Goal: Task Accomplishment & Management: Manage account settings

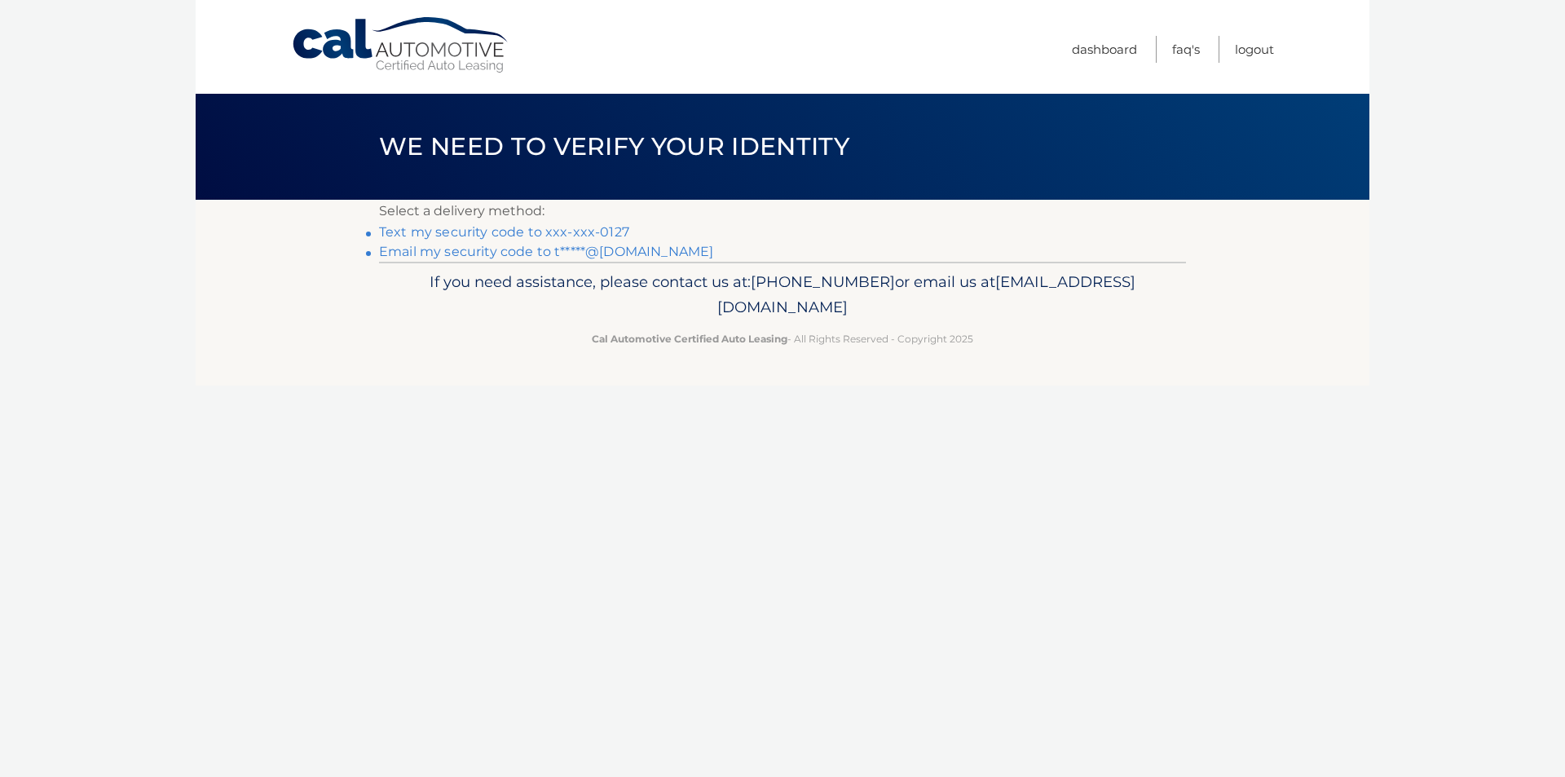
click at [470, 228] on link "Text my security code to xxx-xxx-0127" at bounding box center [504, 231] width 250 height 15
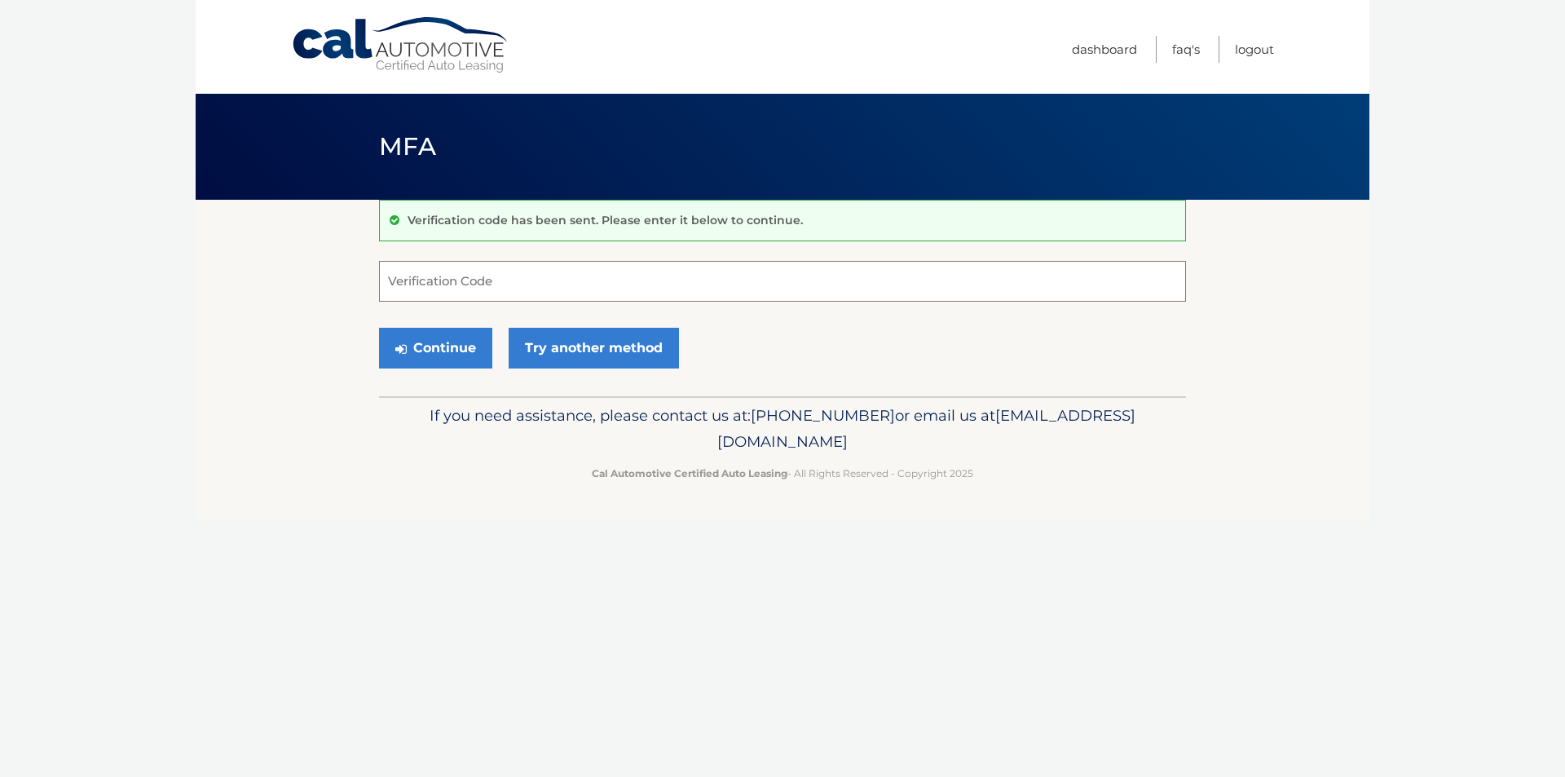
click at [452, 270] on input "Verification Code" at bounding box center [782, 281] width 807 height 41
type input "981019"
click at [451, 348] on button "Continue" at bounding box center [435, 348] width 113 height 41
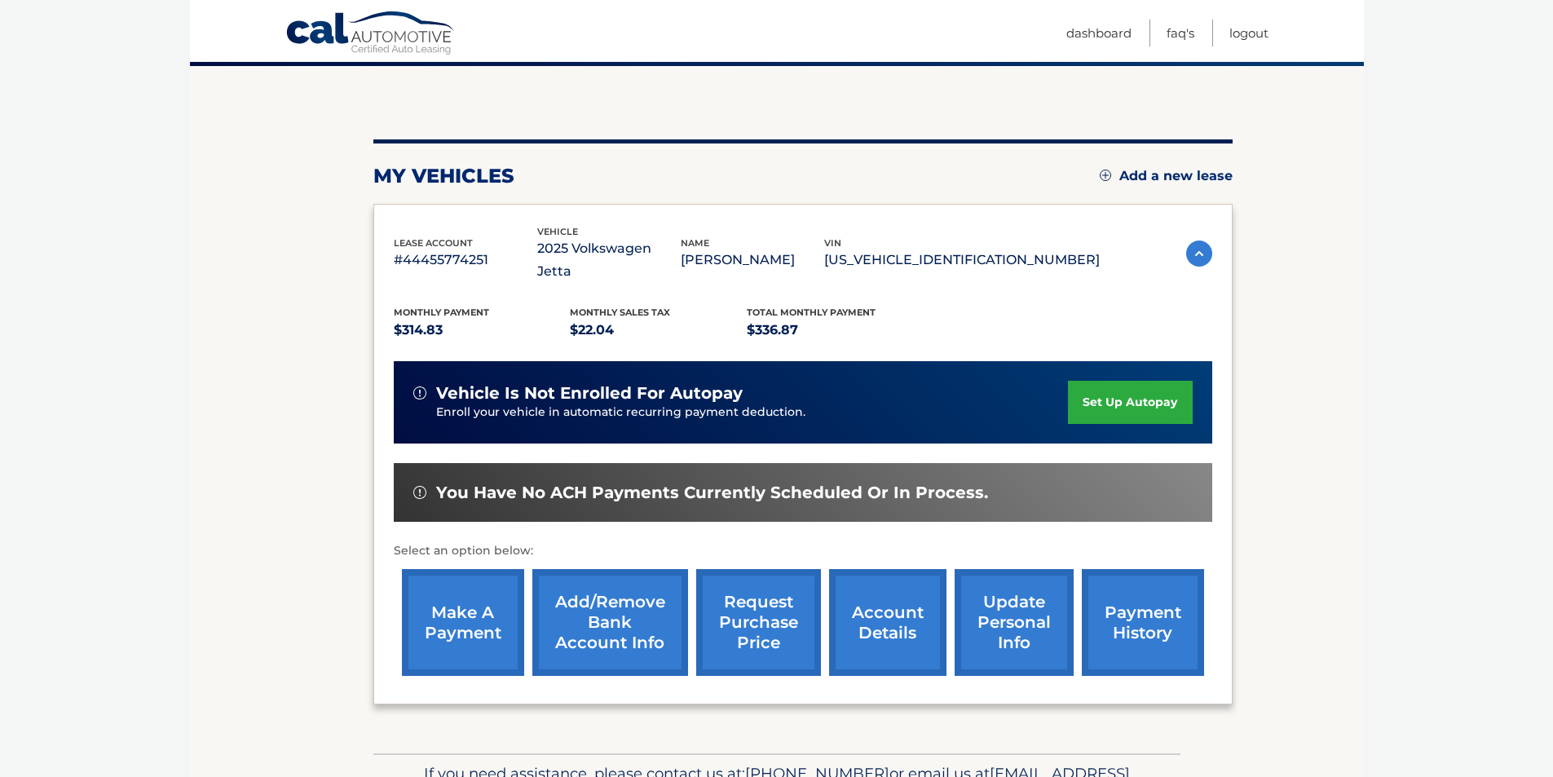
scroll to position [163, 0]
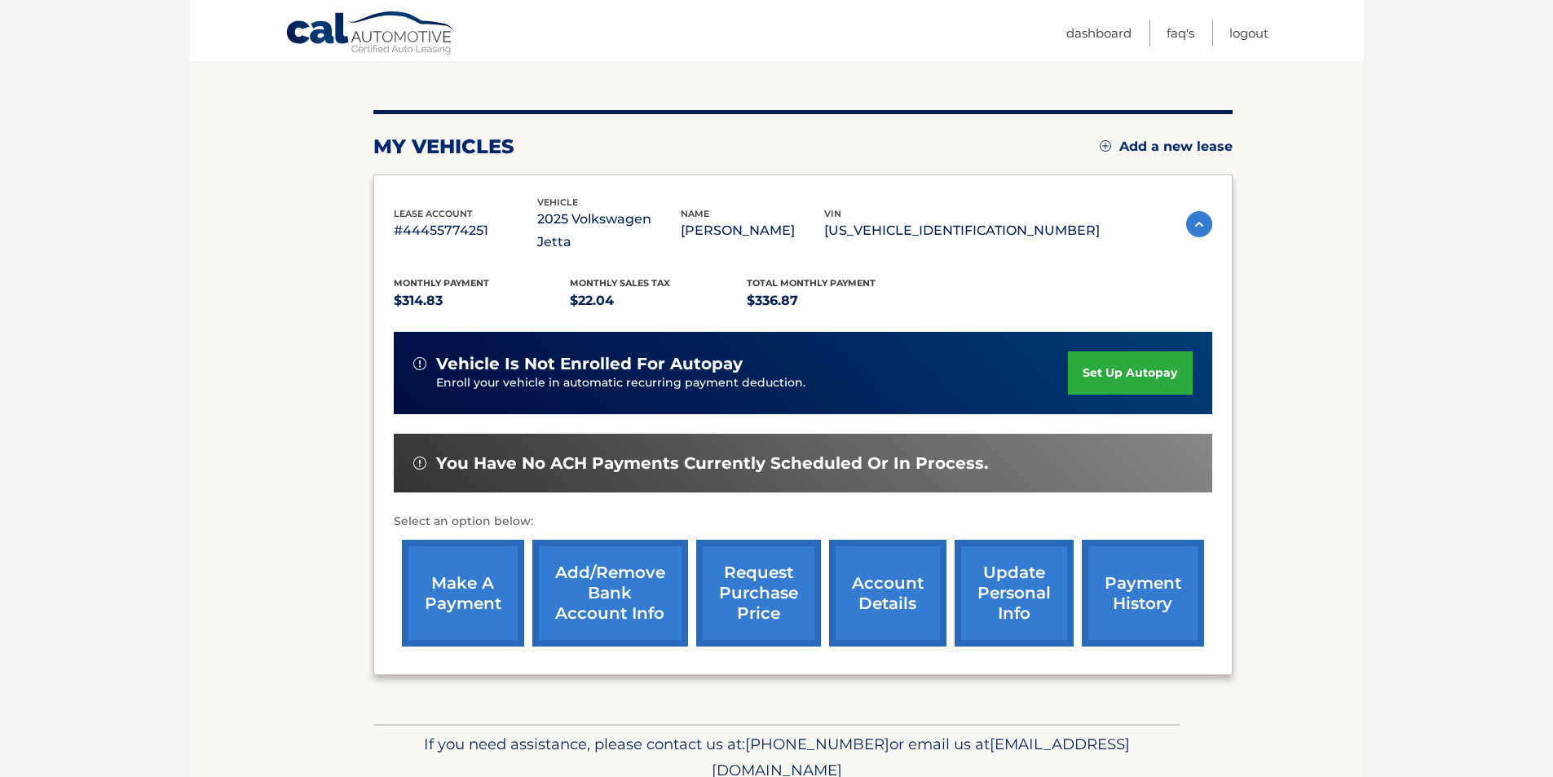
click at [444, 557] on link "make a payment" at bounding box center [463, 593] width 122 height 107
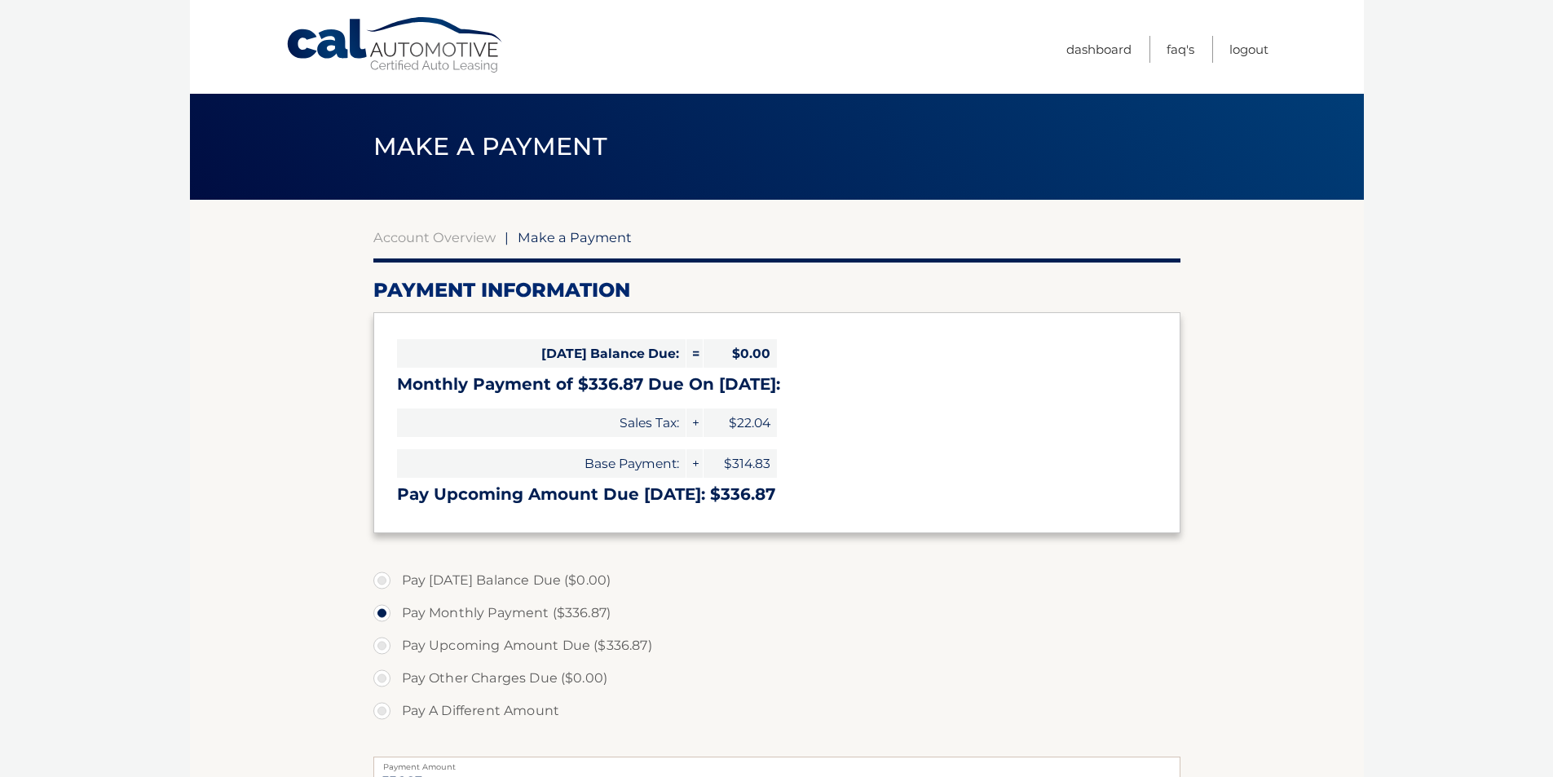
select select "ZDhhODVjYjQtNzBkYS00M2FlLTk4ZDgtMDY1YTc2OTkyMDdh"
click at [1247, 47] on link "Logout" at bounding box center [1248, 49] width 39 height 27
